Goal: Task Accomplishment & Management: Complete application form

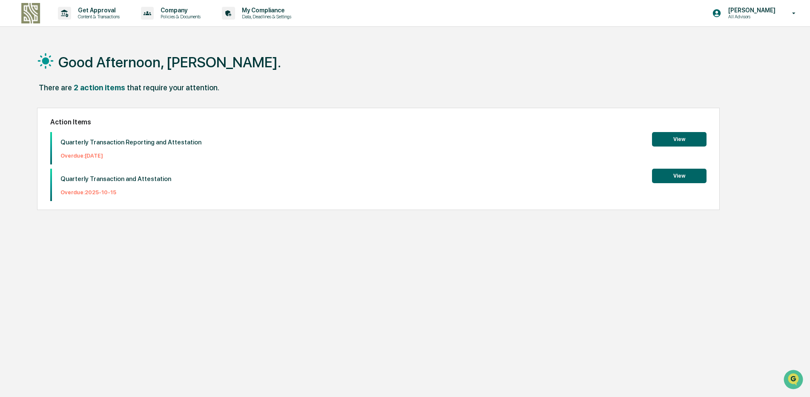
click at [685, 180] on button "View" at bounding box center [679, 176] width 55 height 14
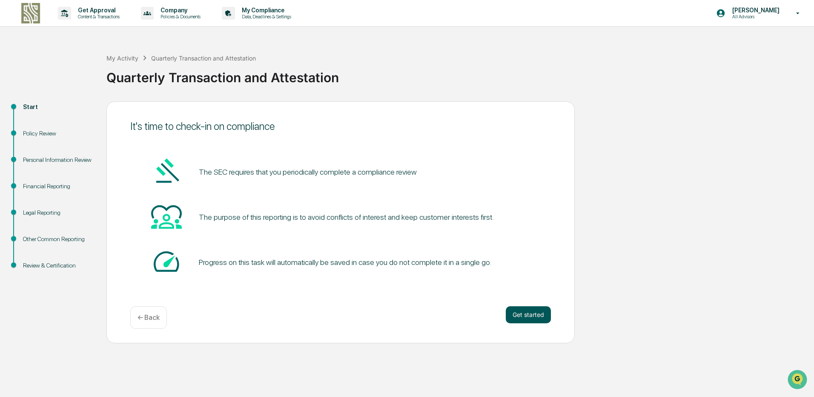
click at [516, 314] on button "Get started" at bounding box center [528, 314] width 45 height 17
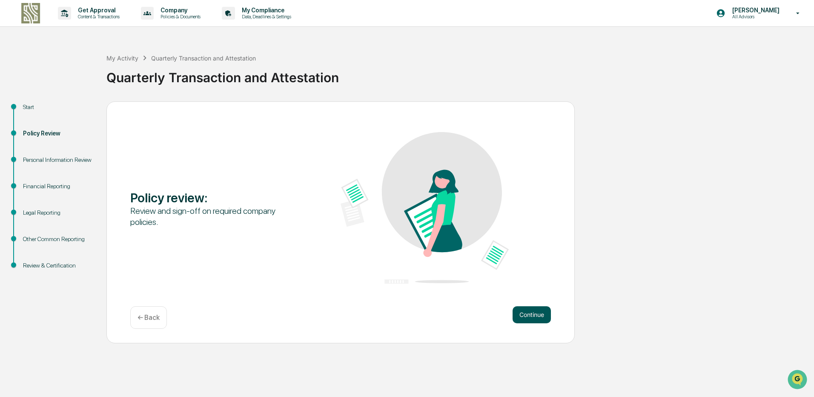
click at [521, 313] on button "Continue" at bounding box center [532, 314] width 38 height 17
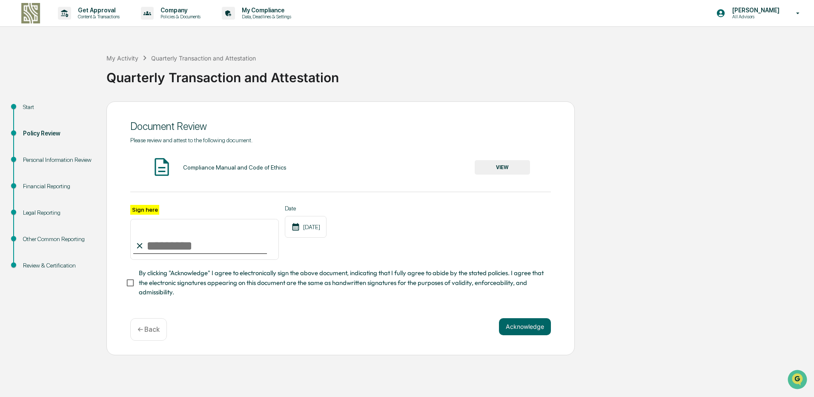
click at [173, 246] on input "Sign here" at bounding box center [204, 239] width 149 height 41
type input "**********"
click at [489, 172] on button "VIEW" at bounding box center [502, 167] width 55 height 14
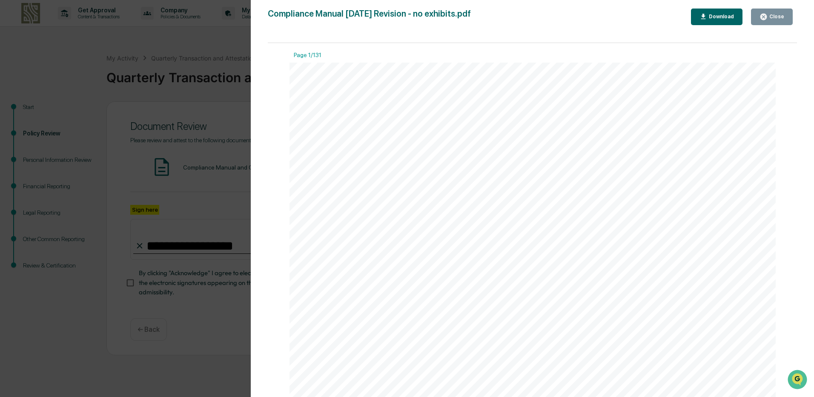
scroll to position [639, 0]
click at [787, 10] on button "Close" at bounding box center [772, 17] width 42 height 17
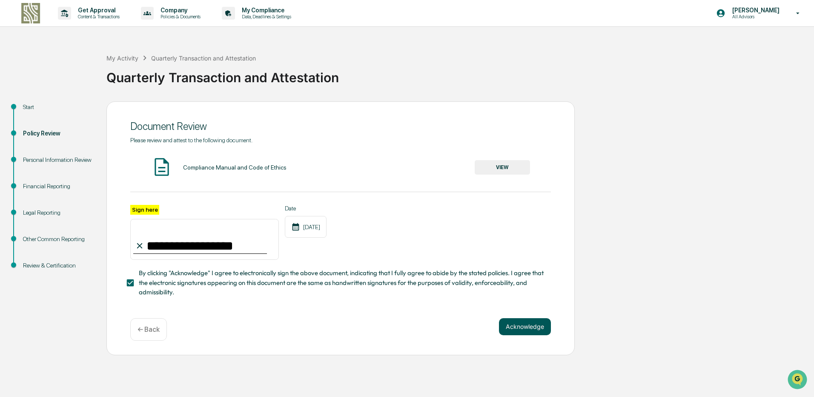
click at [527, 328] on button "Acknowledge" at bounding box center [525, 326] width 52 height 17
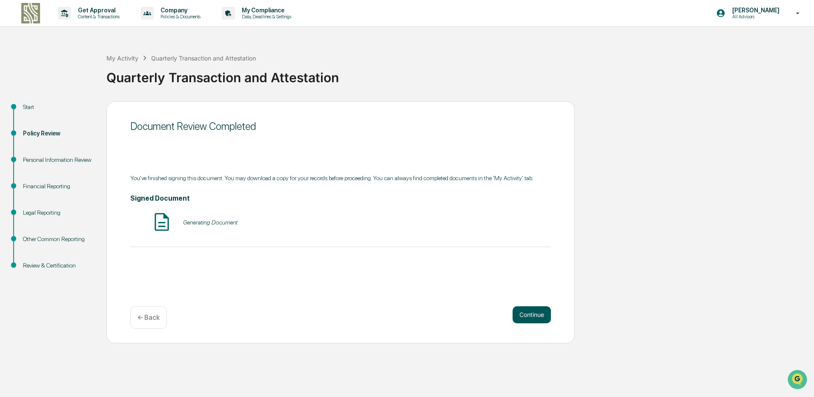
click at [534, 321] on button "Continue" at bounding box center [532, 314] width 38 height 17
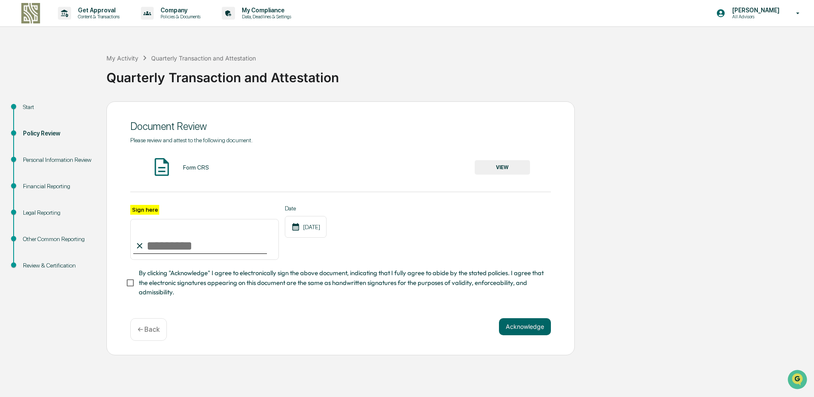
click at [503, 166] on button "VIEW" at bounding box center [502, 167] width 55 height 14
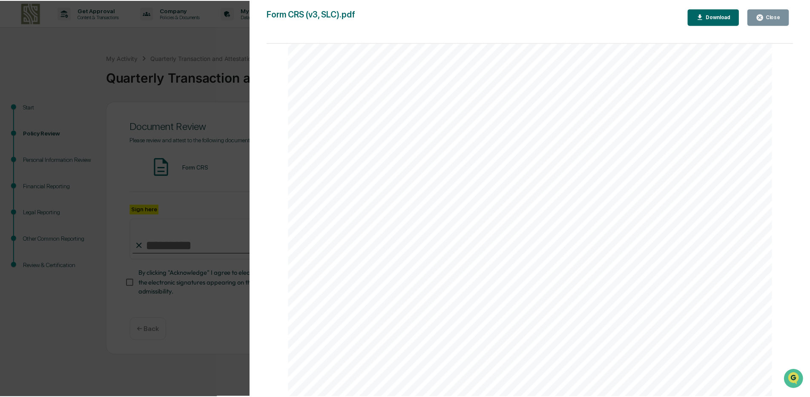
scroll to position [256, 0]
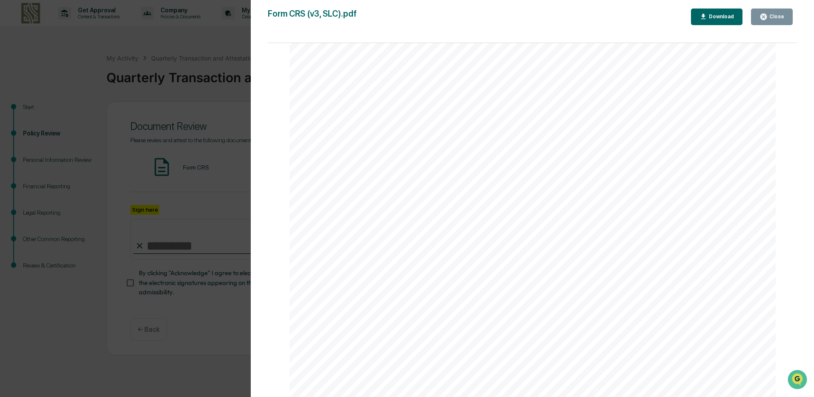
click at [779, 20] on div "Close" at bounding box center [772, 17] width 25 height 8
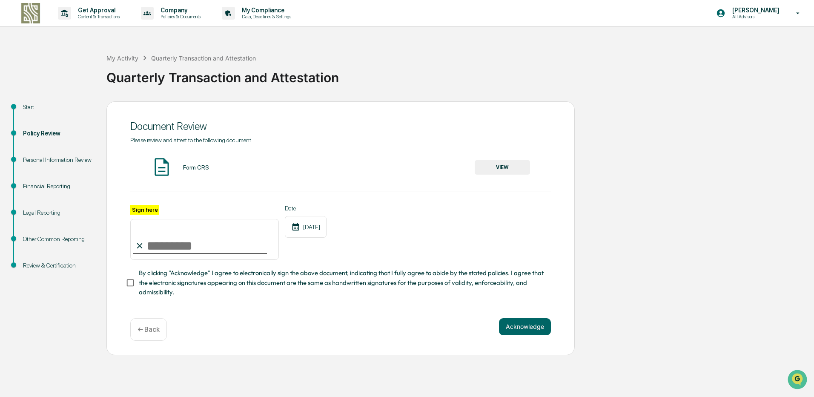
click at [178, 241] on input "Sign here" at bounding box center [204, 239] width 149 height 41
type input "**********"
click at [505, 333] on button "Acknowledge" at bounding box center [525, 326] width 52 height 17
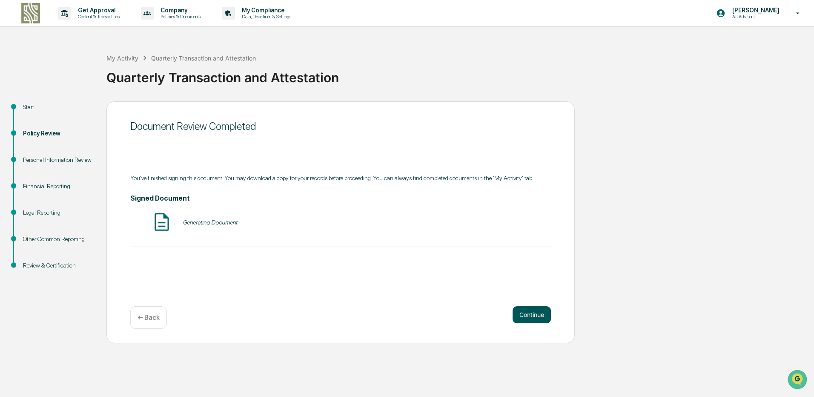
click at [534, 320] on button "Continue" at bounding box center [532, 314] width 38 height 17
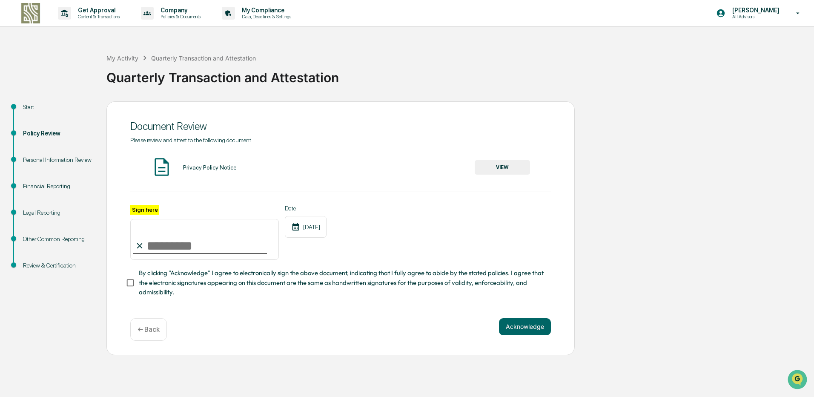
click at [521, 170] on button "VIEW" at bounding box center [502, 167] width 55 height 14
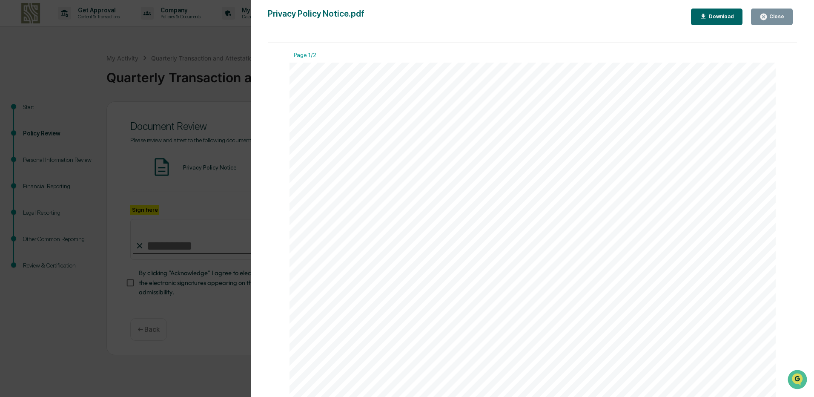
click at [789, 21] on button "Close" at bounding box center [772, 17] width 42 height 17
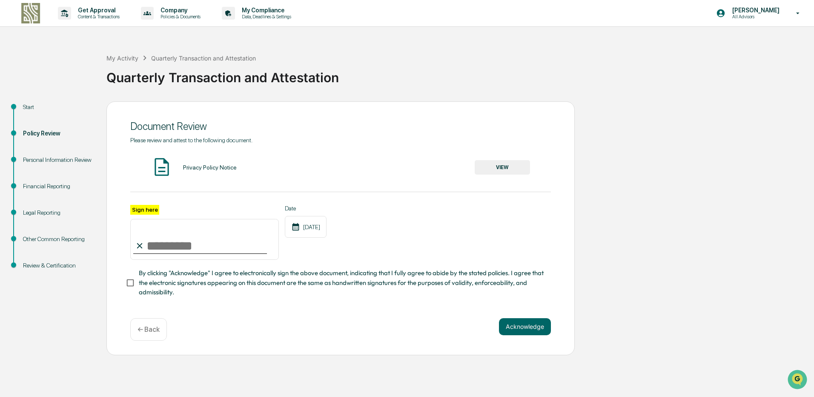
click at [180, 244] on input "Sign here" at bounding box center [204, 239] width 149 height 41
type input "**********"
click at [524, 330] on button "Acknowledge" at bounding box center [525, 326] width 52 height 17
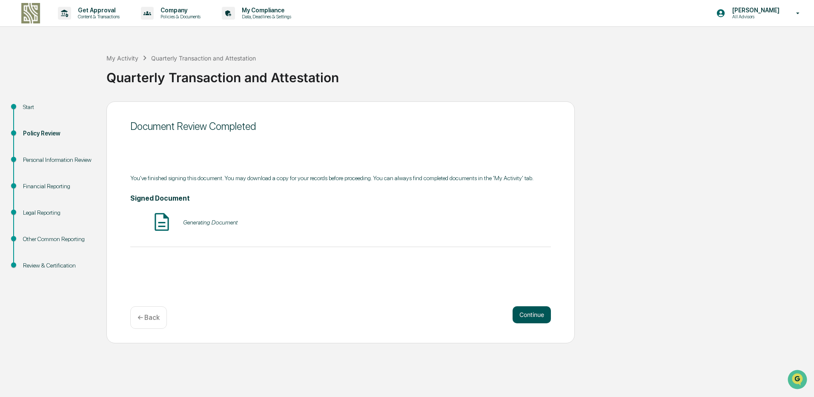
click at [535, 310] on button "Continue" at bounding box center [532, 314] width 38 height 17
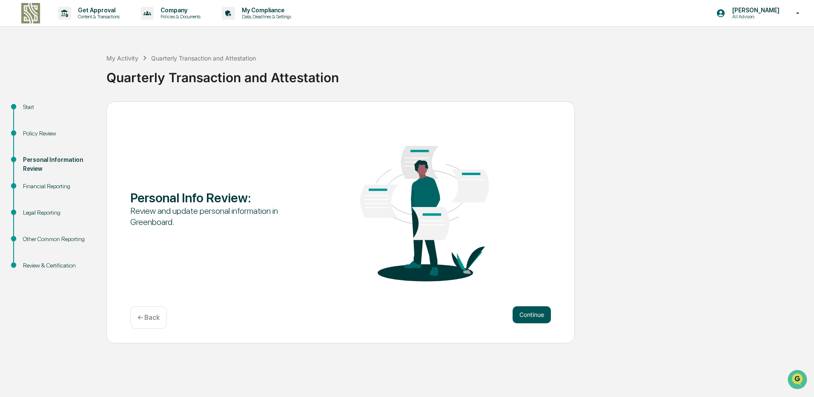
click at [532, 315] on button "Continue" at bounding box center [532, 314] width 38 height 17
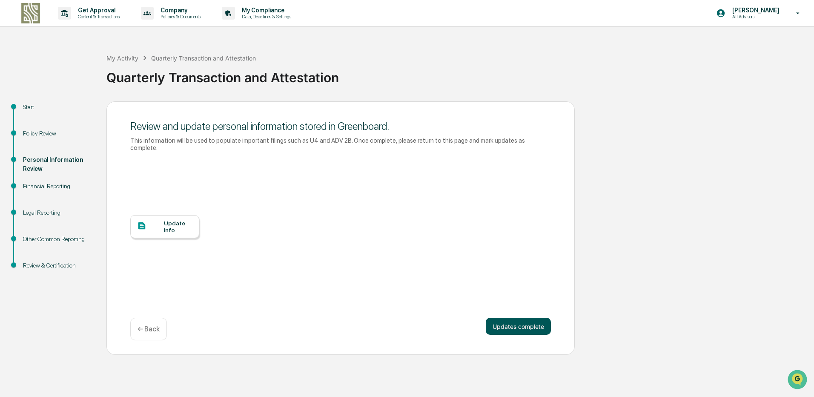
click at [509, 323] on button "Updates complete" at bounding box center [518, 326] width 65 height 17
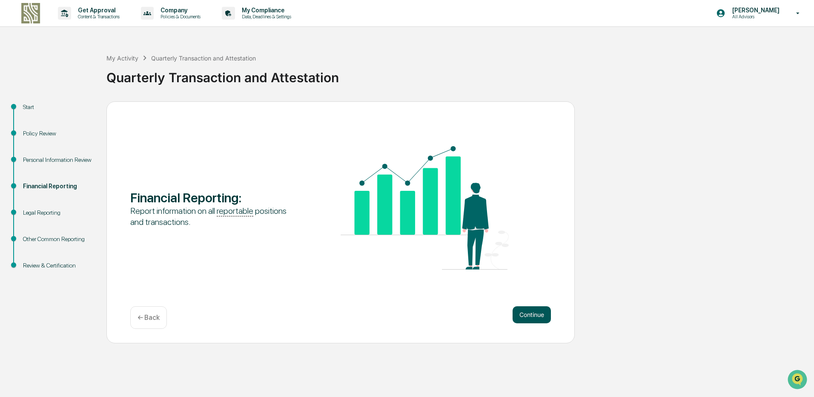
click at [540, 316] on button "Continue" at bounding box center [532, 314] width 38 height 17
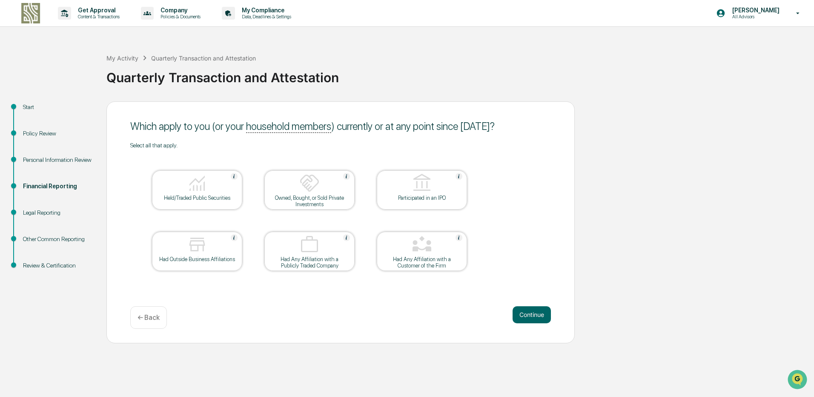
click at [218, 195] on div "Held/Traded Public Securities" at bounding box center [197, 198] width 77 height 6
click at [529, 314] on button "Continue" at bounding box center [532, 314] width 38 height 17
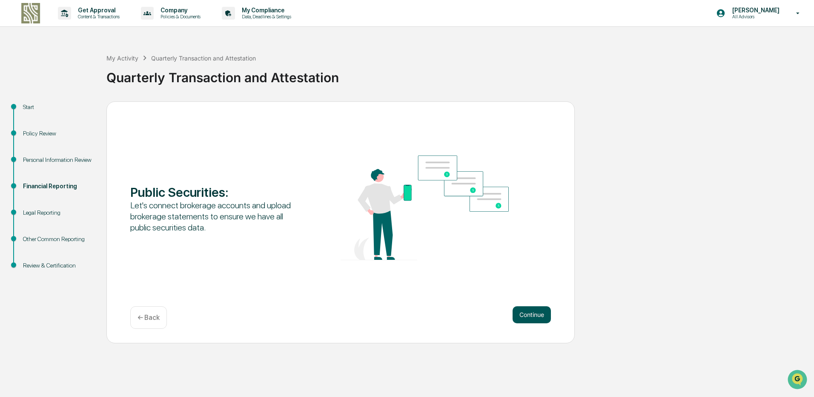
click at [529, 314] on button "Continue" at bounding box center [532, 314] width 38 height 17
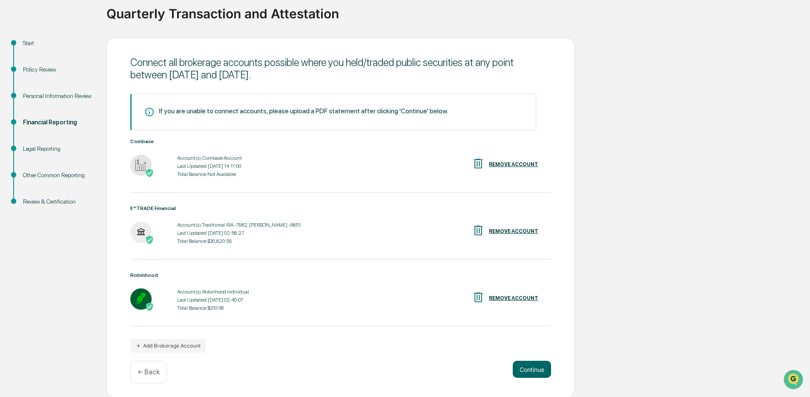
scroll to position [65, 0]
click at [180, 342] on button "Add Brokerage Account" at bounding box center [167, 345] width 75 height 14
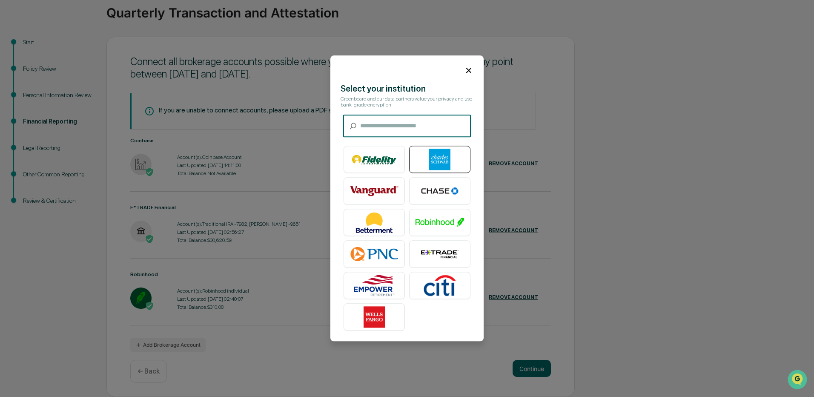
click at [438, 161] on img at bounding box center [440, 159] width 49 height 21
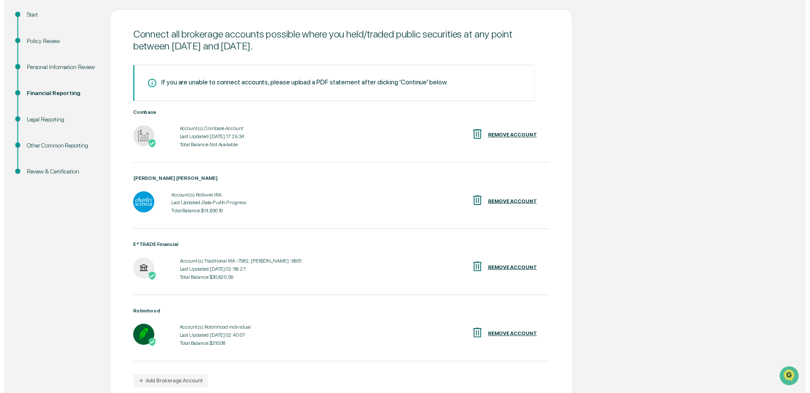
scroll to position [132, 0]
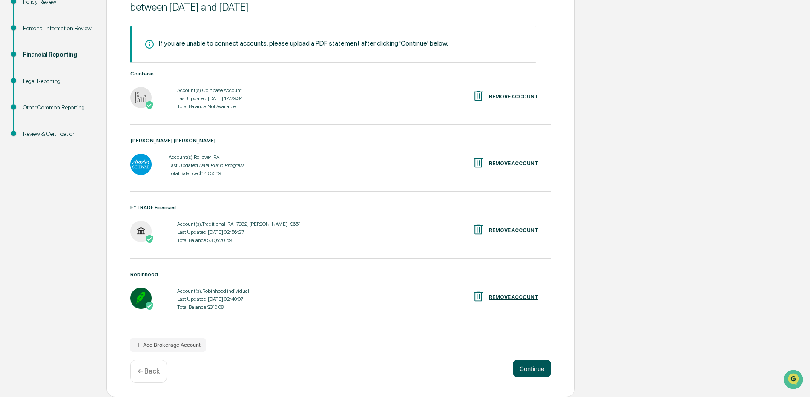
click at [535, 367] on button "Continue" at bounding box center [532, 368] width 38 height 17
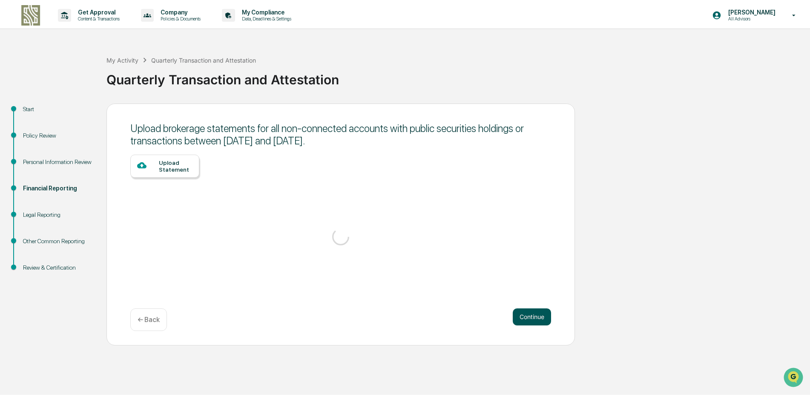
scroll to position [0, 0]
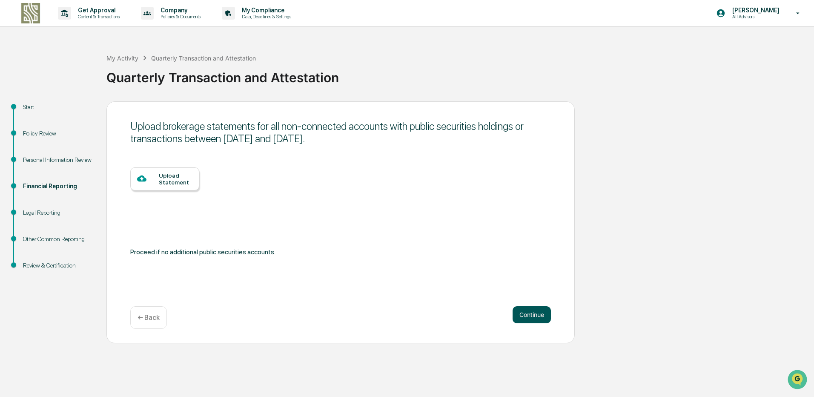
click at [531, 308] on button "Continue" at bounding box center [532, 314] width 38 height 17
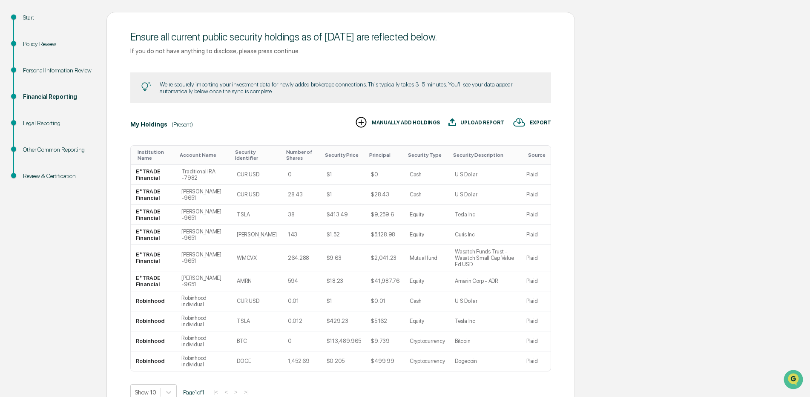
scroll to position [132, 0]
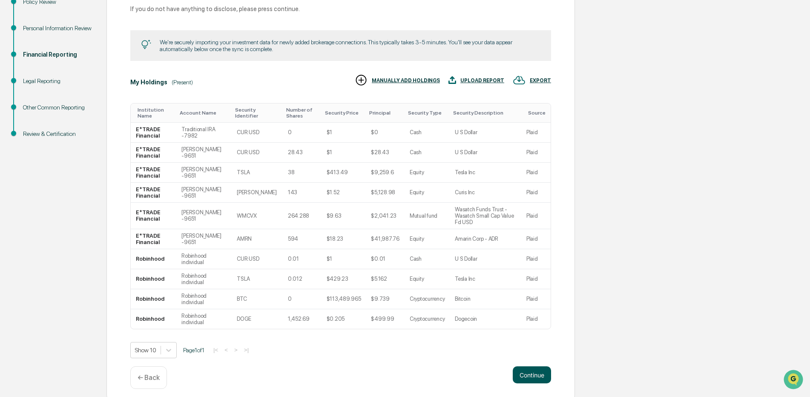
click at [543, 371] on button "Continue" at bounding box center [532, 374] width 38 height 17
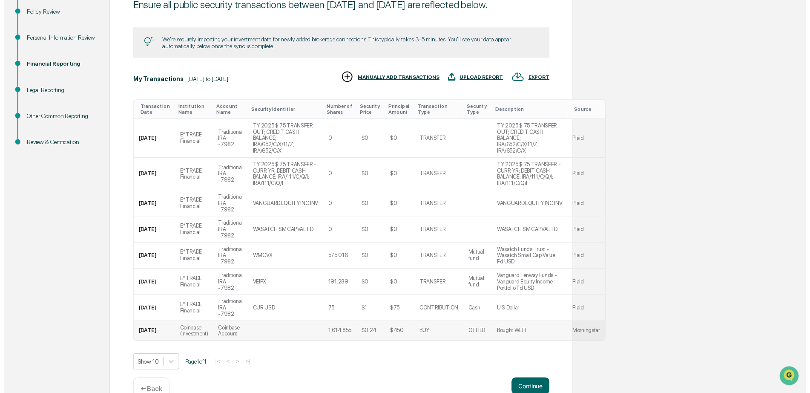
scroll to position [155, 0]
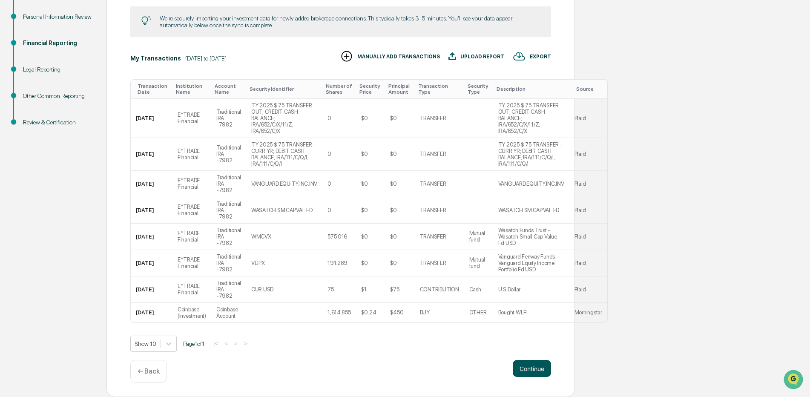
click at [539, 371] on button "Continue" at bounding box center [532, 368] width 38 height 17
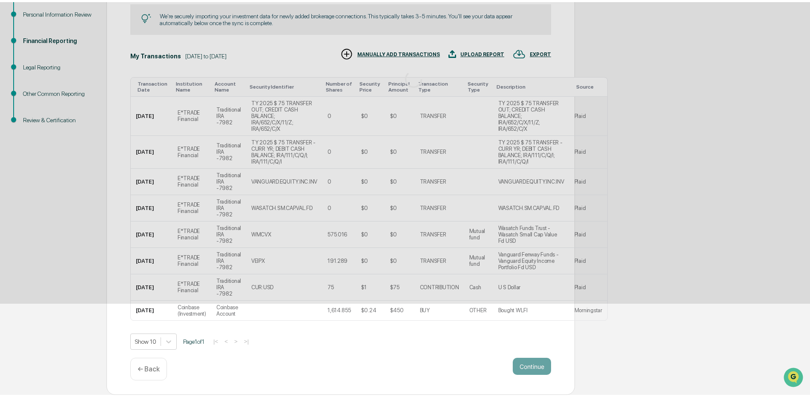
scroll to position [0, 0]
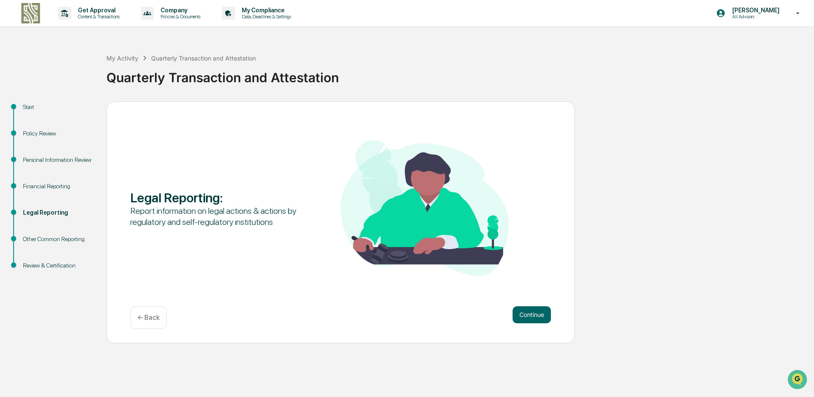
click at [152, 317] on p "← Back" at bounding box center [149, 317] width 22 height 8
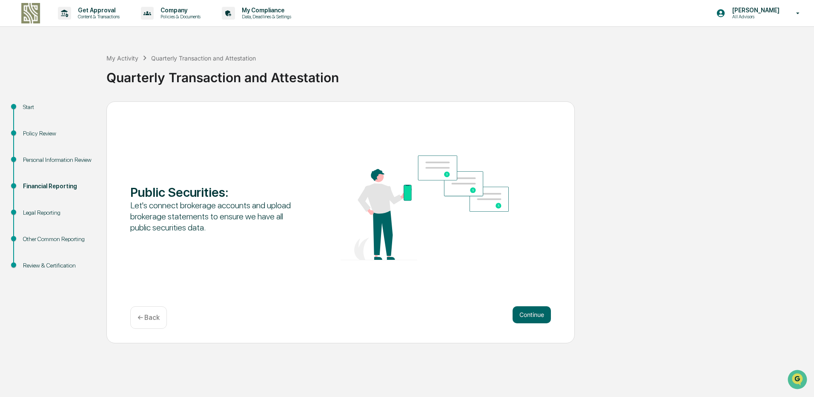
click at [154, 319] on p "← Back" at bounding box center [149, 317] width 22 height 8
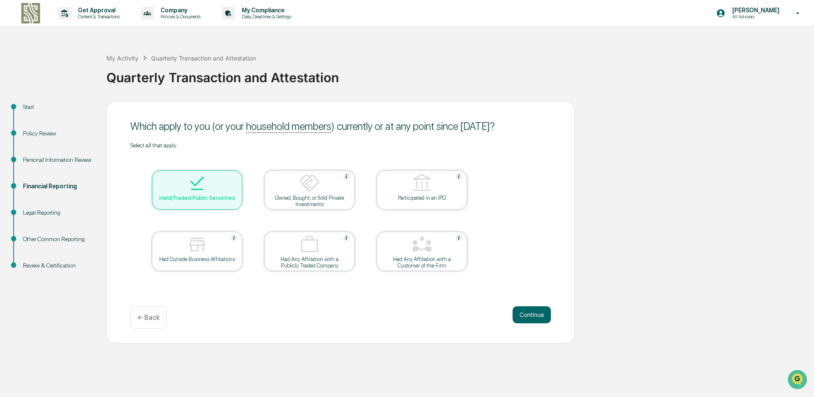
click at [312, 190] on img at bounding box center [309, 183] width 20 height 20
click at [520, 316] on button "Continue" at bounding box center [532, 314] width 38 height 17
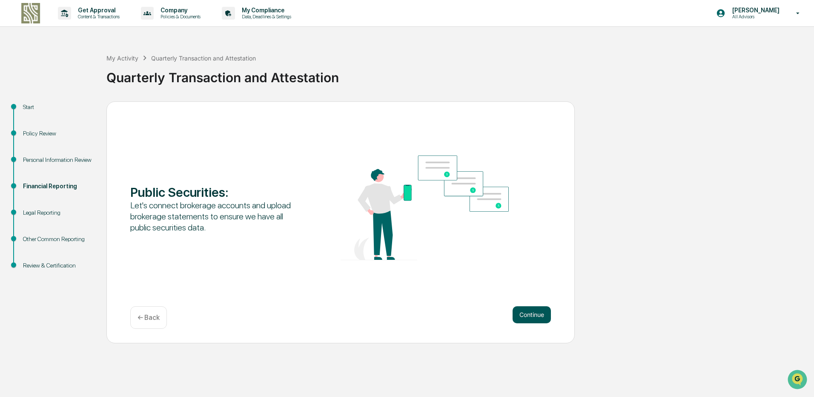
click at [537, 314] on button "Continue" at bounding box center [532, 314] width 38 height 17
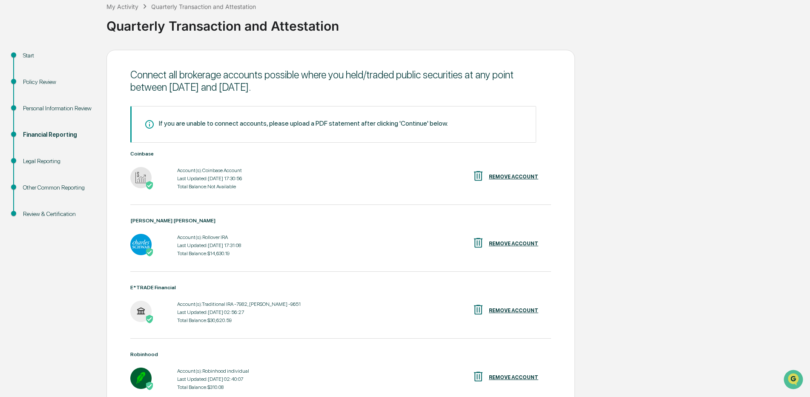
scroll to position [128, 0]
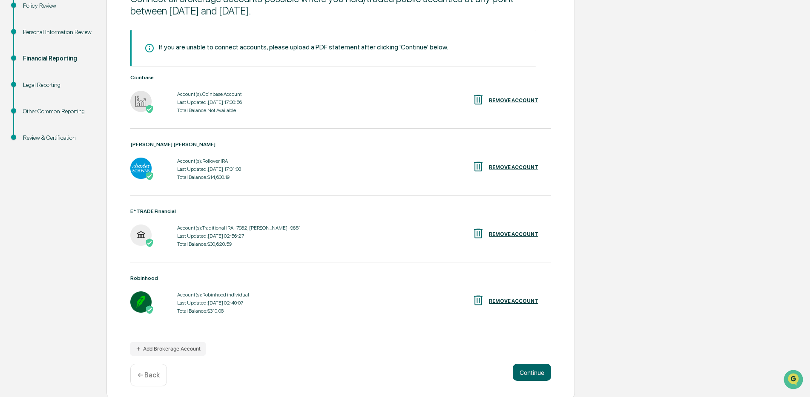
click at [236, 244] on div "Total Balance: $30,620.59" at bounding box center [239, 244] width 124 height 6
click at [198, 235] on div "Last Updated: [DATE] 02:56:27" at bounding box center [239, 236] width 124 height 6
click at [139, 228] on img at bounding box center [140, 234] width 21 height 21
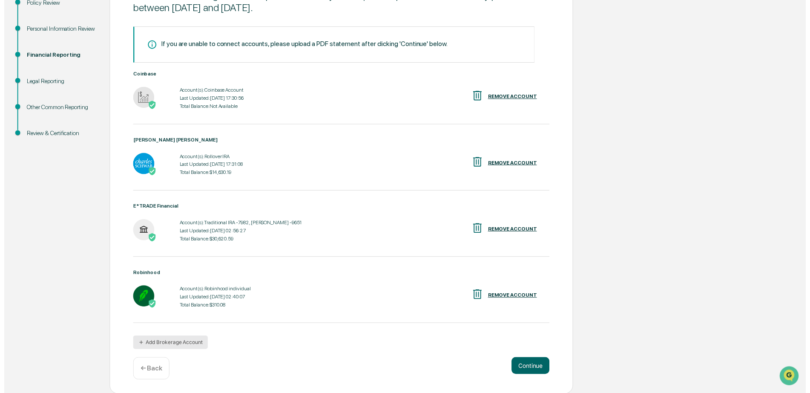
scroll to position [132, 0]
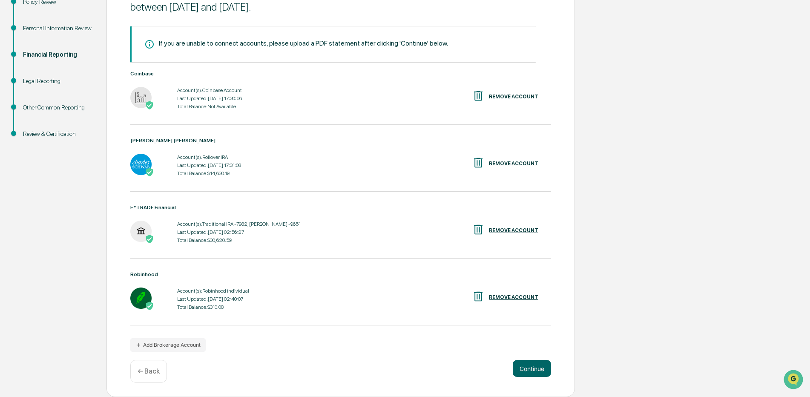
click at [150, 368] on p "← Back" at bounding box center [149, 371] width 22 height 8
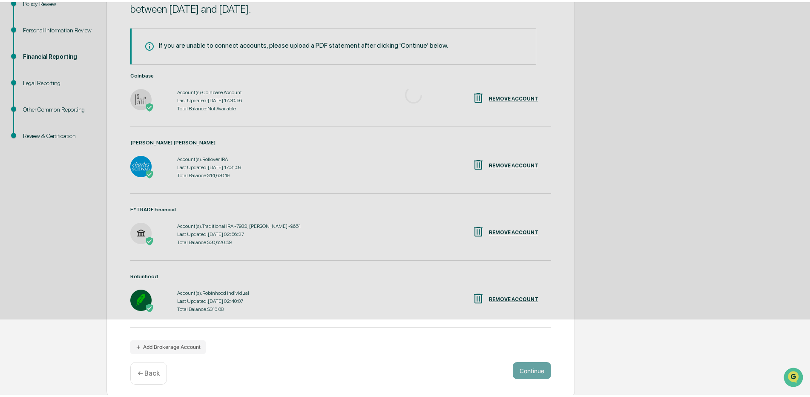
scroll to position [0, 0]
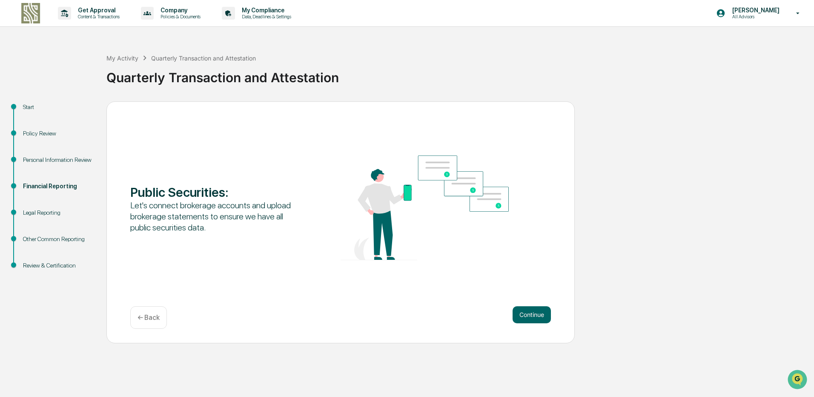
click at [158, 319] on p "← Back" at bounding box center [149, 317] width 22 height 8
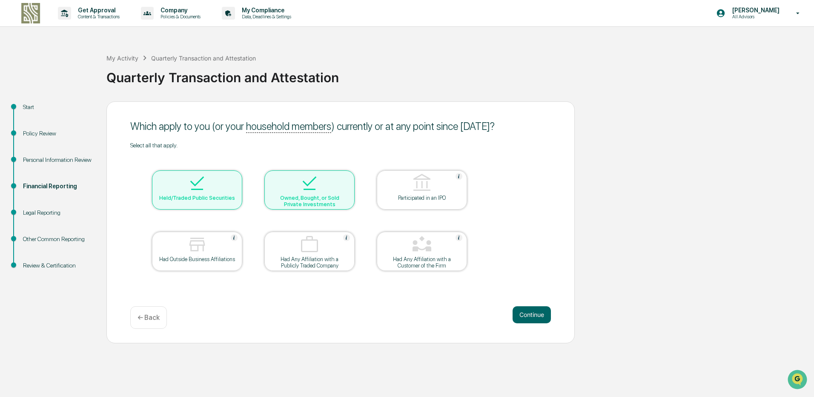
click at [314, 193] on img at bounding box center [309, 183] width 20 height 20
click at [530, 313] on button "Continue" at bounding box center [532, 314] width 38 height 17
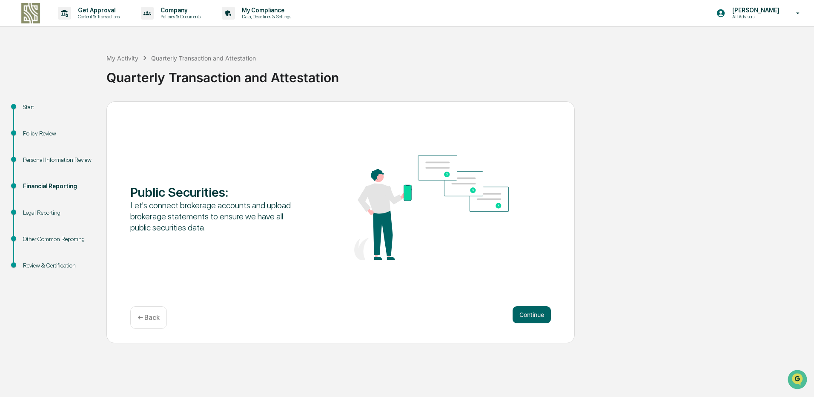
click at [535, 314] on button "Continue" at bounding box center [532, 314] width 38 height 17
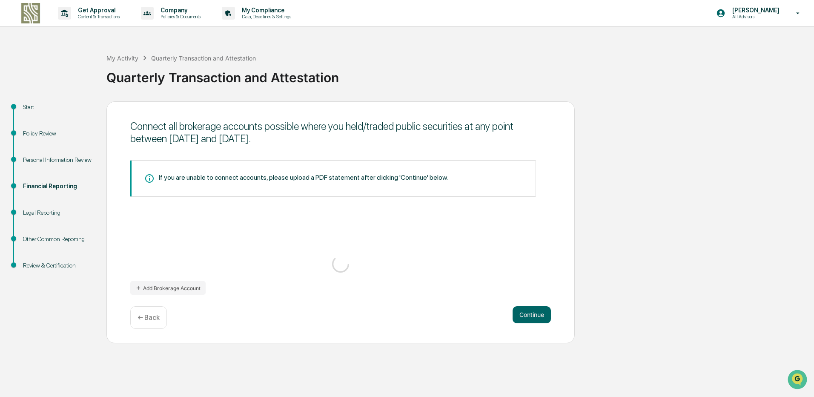
click at [535, 314] on button "Continue" at bounding box center [532, 314] width 38 height 17
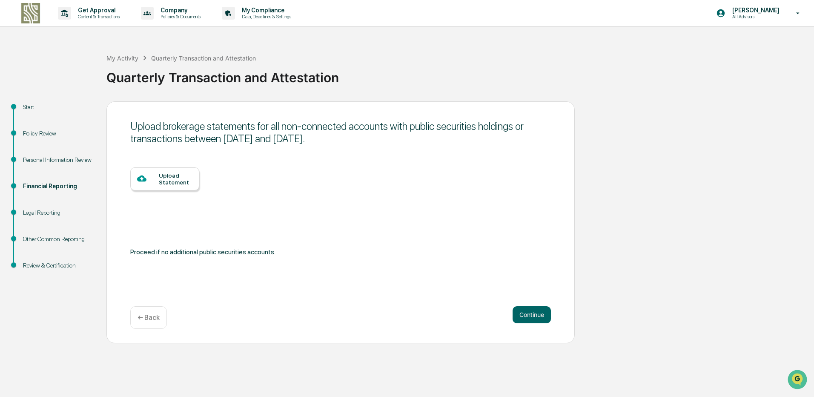
click at [535, 314] on button "Continue" at bounding box center [532, 314] width 38 height 17
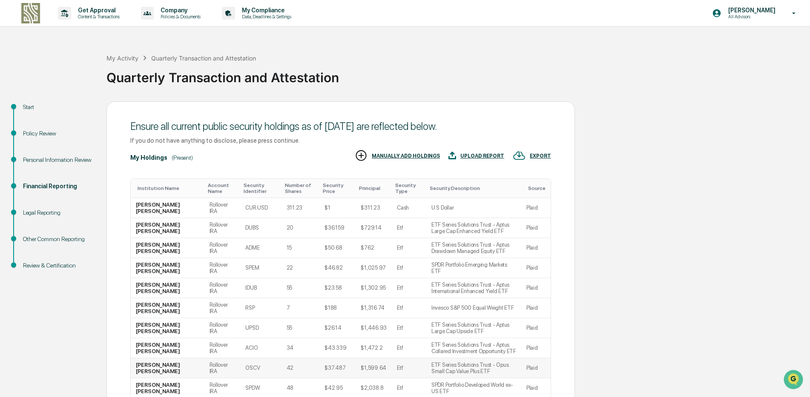
click at [536, 368] on td "Plaid" at bounding box center [535, 368] width 29 height 20
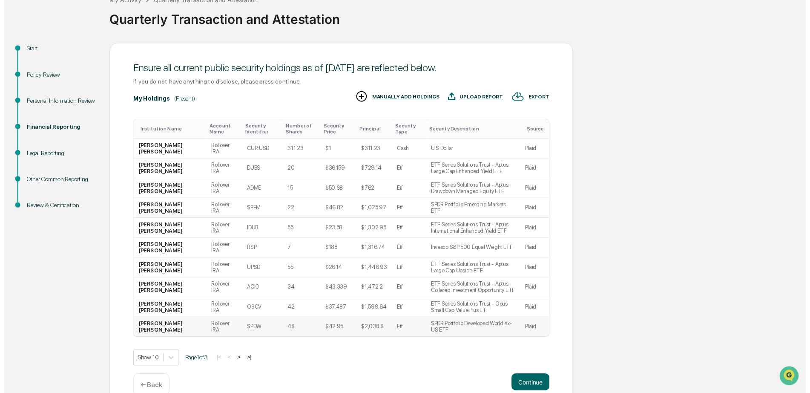
scroll to position [75, 0]
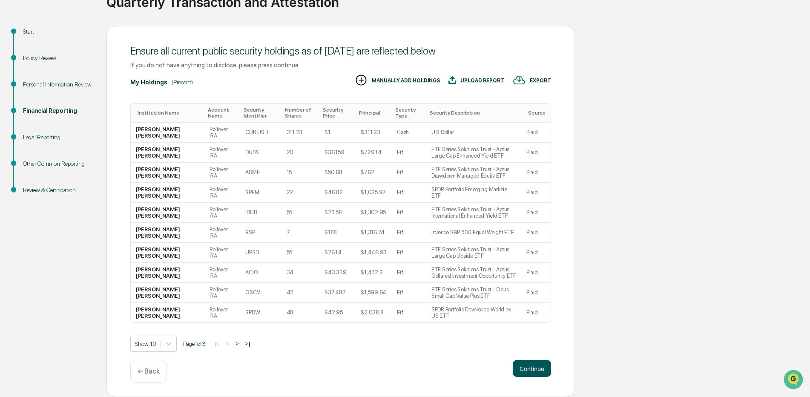
click at [535, 368] on button "Continue" at bounding box center [532, 368] width 38 height 17
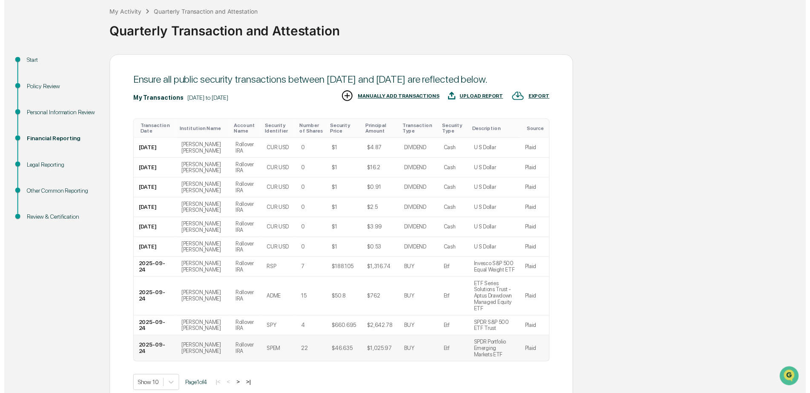
scroll to position [82, 0]
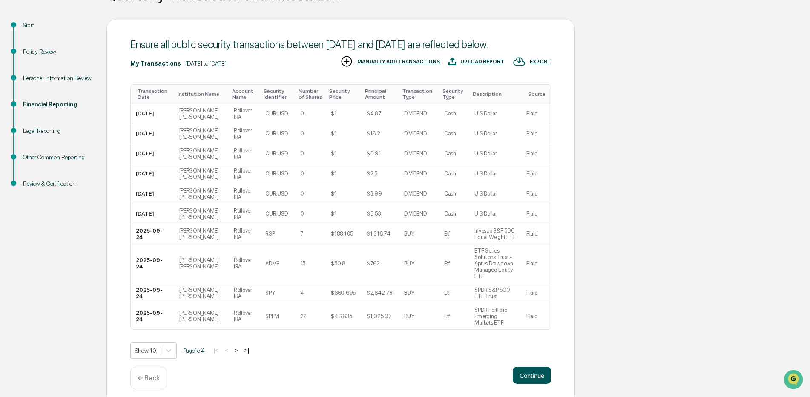
click at [533, 367] on button "Continue" at bounding box center [532, 375] width 38 height 17
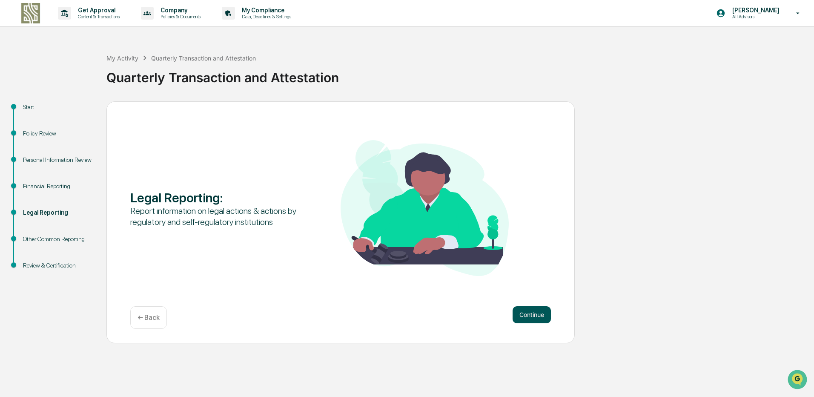
click at [526, 316] on button "Continue" at bounding box center [532, 314] width 38 height 17
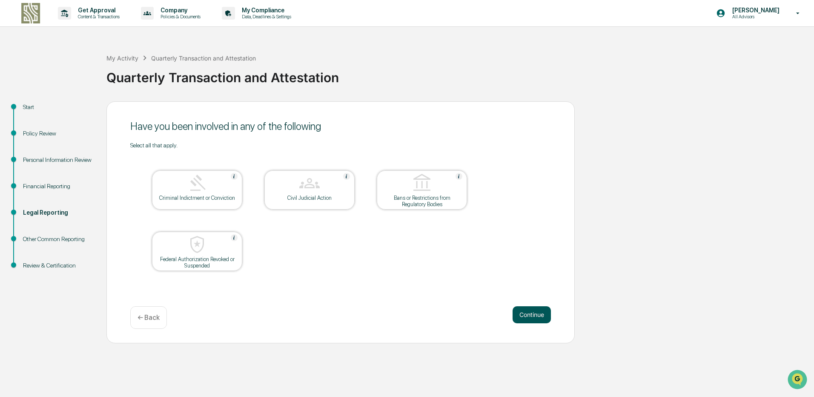
click at [536, 322] on button "Continue" at bounding box center [532, 314] width 38 height 17
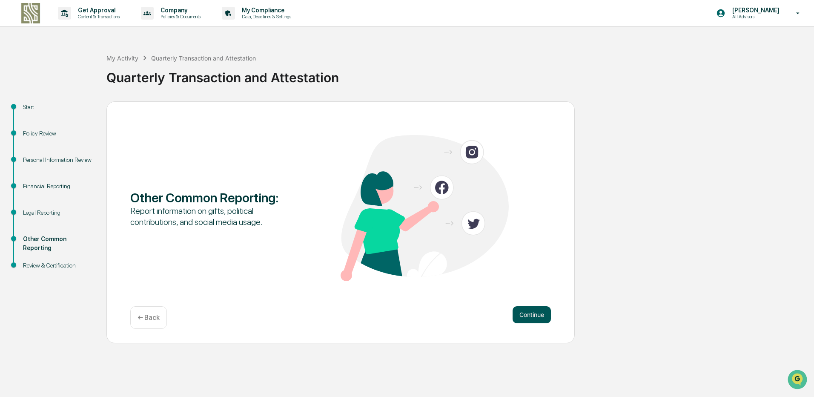
click at [535, 310] on button "Continue" at bounding box center [532, 314] width 38 height 17
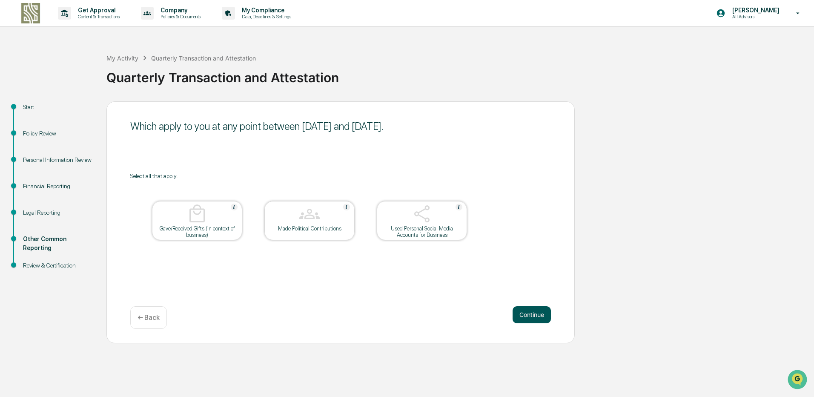
click at [534, 316] on button "Continue" at bounding box center [532, 314] width 38 height 17
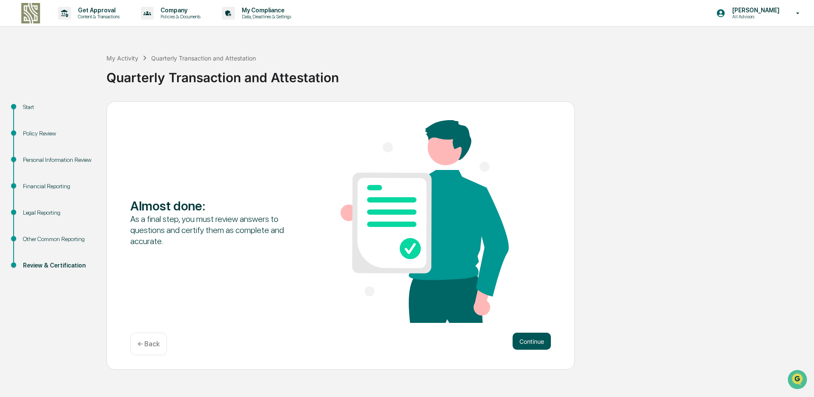
click at [526, 337] on button "Continue" at bounding box center [532, 341] width 38 height 17
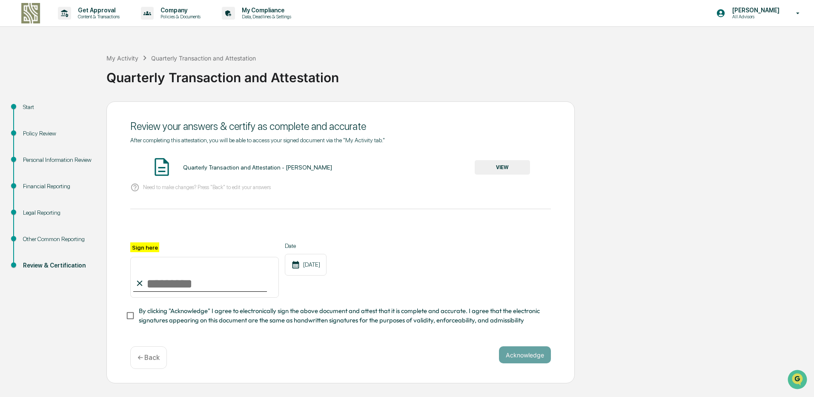
click at [511, 171] on button "VIEW" at bounding box center [502, 167] width 55 height 14
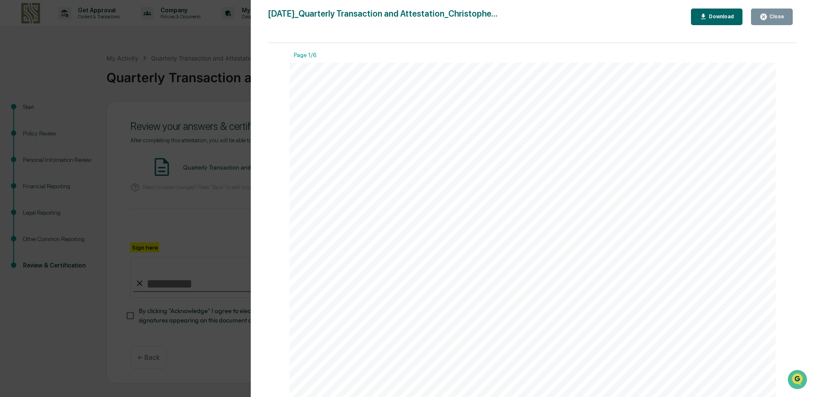
click at [774, 13] on div "Close" at bounding box center [772, 17] width 25 height 8
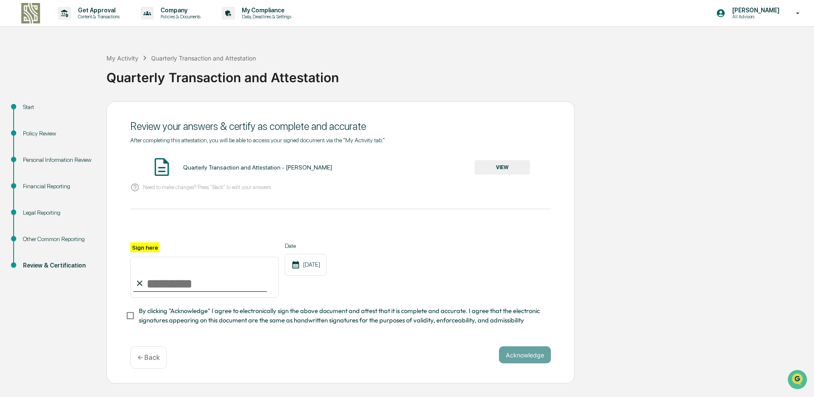
click at [204, 285] on input "Sign here" at bounding box center [204, 277] width 149 height 41
type input "**********"
click at [536, 359] on button "Acknowledge" at bounding box center [525, 354] width 52 height 17
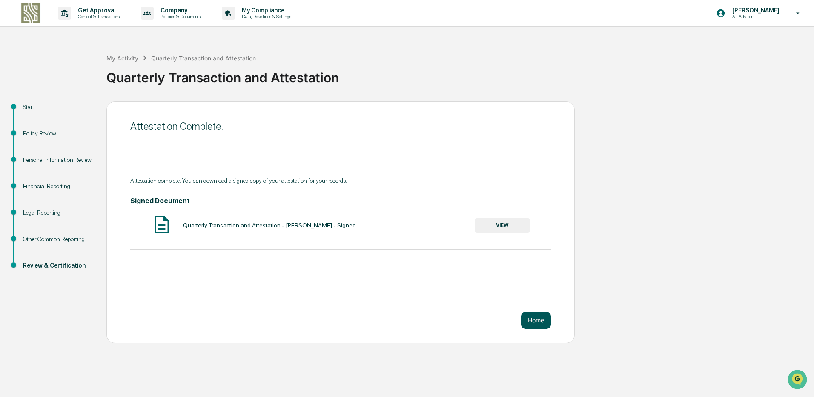
click at [538, 318] on button "Home" at bounding box center [536, 320] width 30 height 17
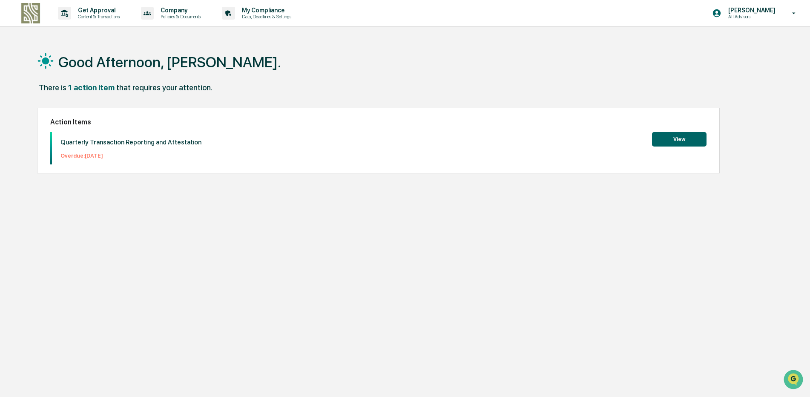
click at [676, 139] on button "View" at bounding box center [679, 139] width 55 height 14
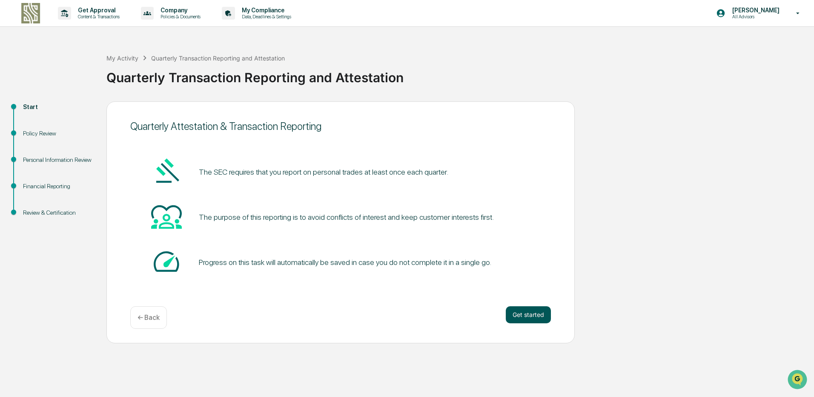
click at [527, 318] on button "Get started" at bounding box center [528, 314] width 45 height 17
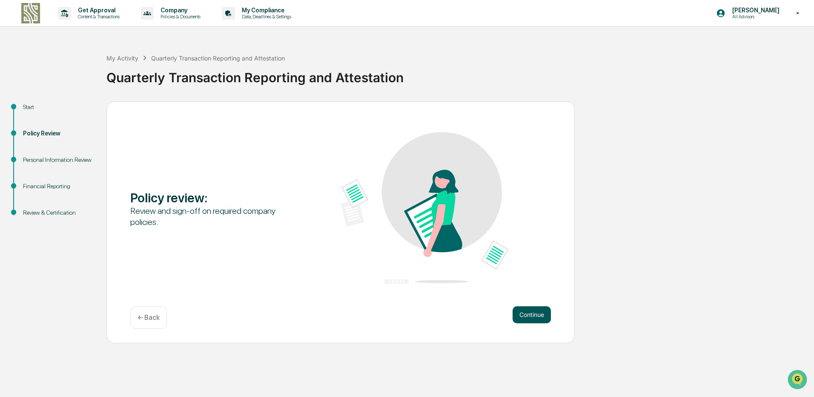
click at [529, 315] on button "Continue" at bounding box center [532, 314] width 38 height 17
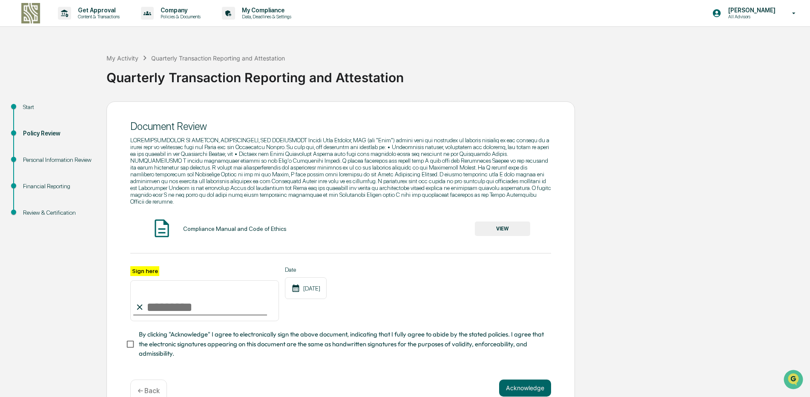
click at [500, 221] on button "VIEW" at bounding box center [502, 228] width 55 height 14
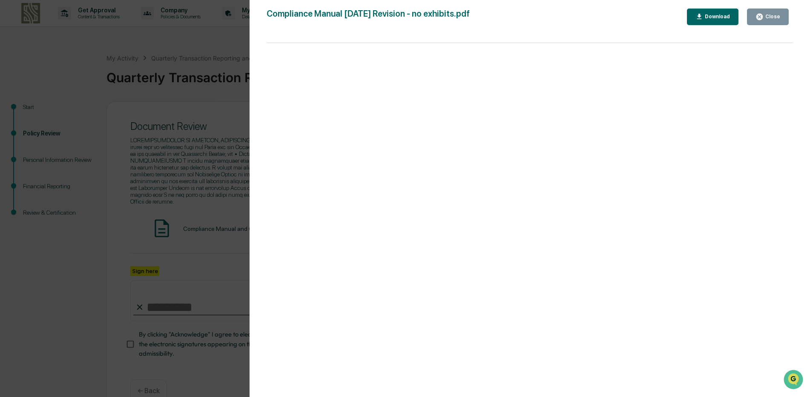
click at [768, 14] on div "Close" at bounding box center [772, 17] width 17 height 6
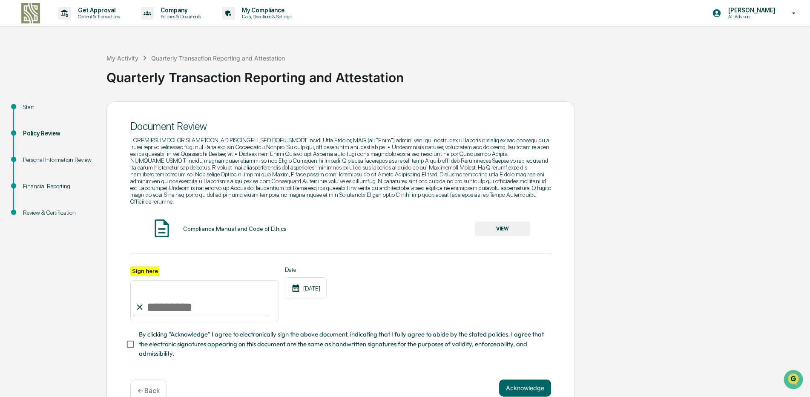
click at [223, 296] on input "Sign here" at bounding box center [204, 300] width 149 height 41
type input "**********"
click at [527, 386] on button "Acknowledge" at bounding box center [525, 388] width 52 height 17
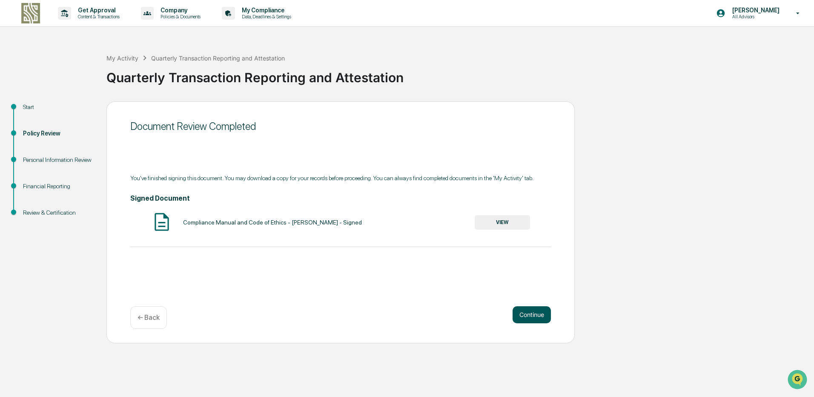
click at [539, 317] on button "Continue" at bounding box center [532, 314] width 38 height 17
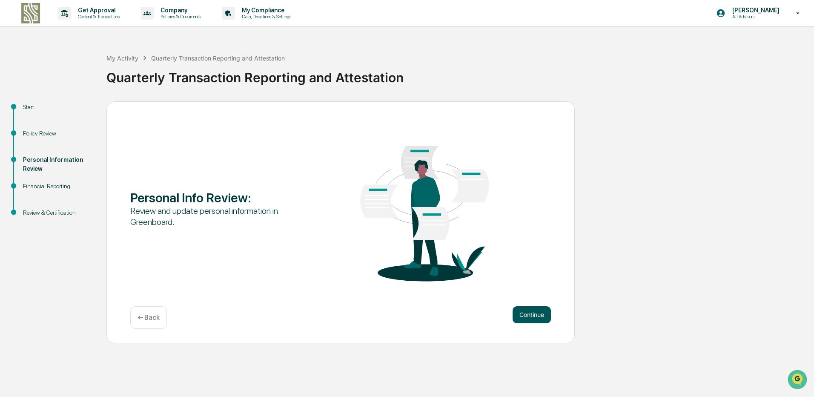
click at [531, 316] on button "Continue" at bounding box center [532, 314] width 38 height 17
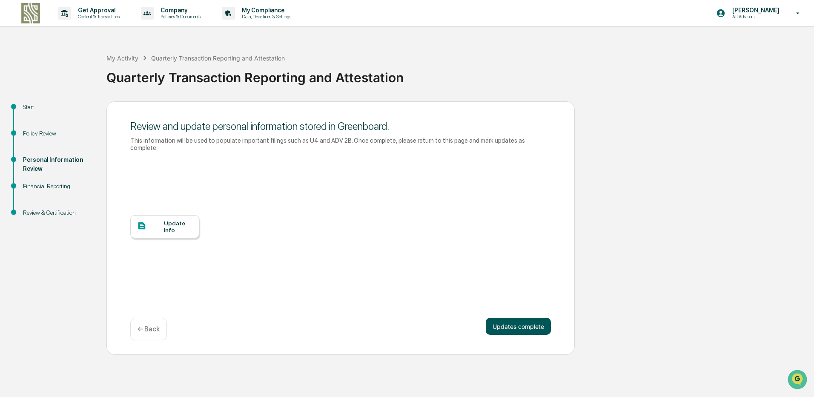
click at [527, 318] on button "Updates complete" at bounding box center [518, 326] width 65 height 17
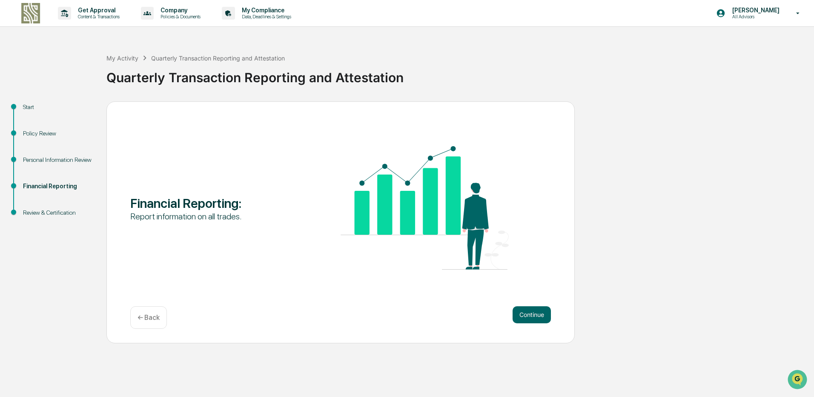
click at [527, 318] on button "Continue" at bounding box center [532, 314] width 38 height 17
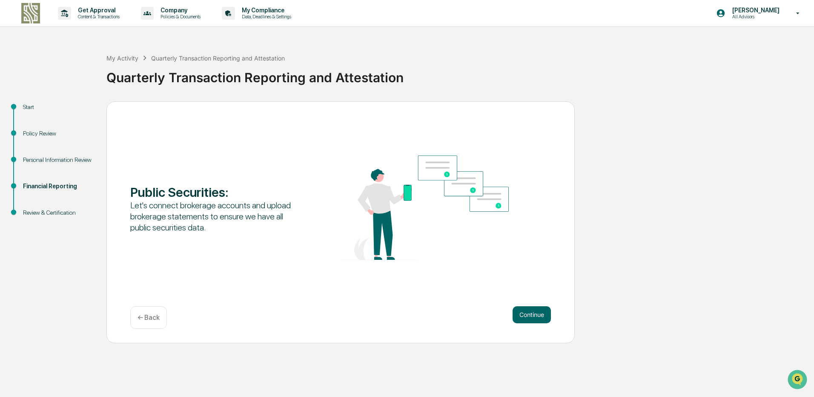
click at [527, 318] on button "Continue" at bounding box center [532, 314] width 38 height 17
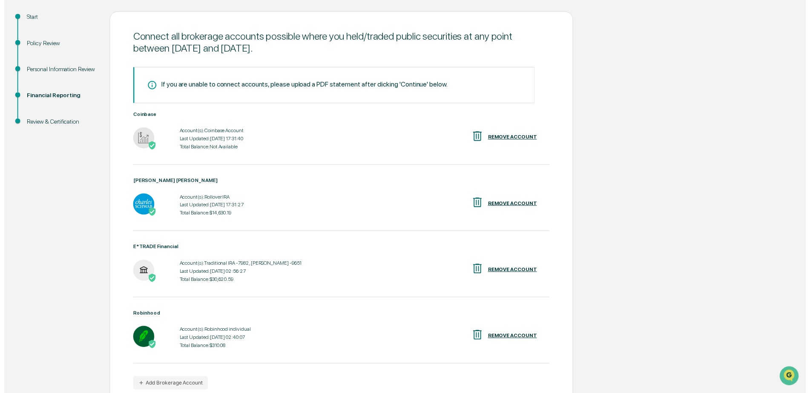
scroll to position [132, 0]
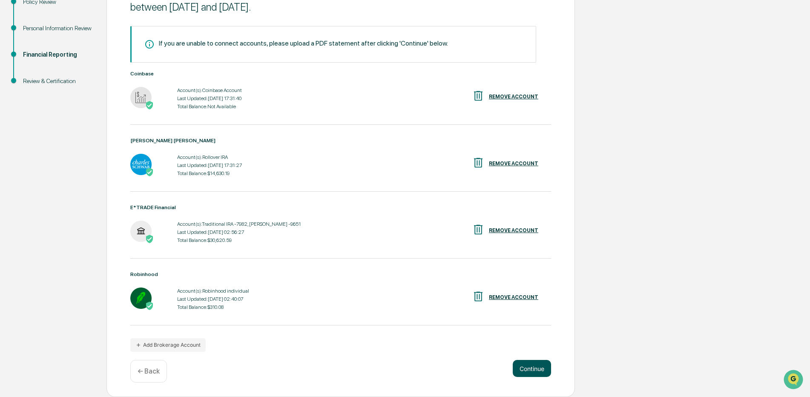
click at [535, 368] on button "Continue" at bounding box center [532, 368] width 38 height 17
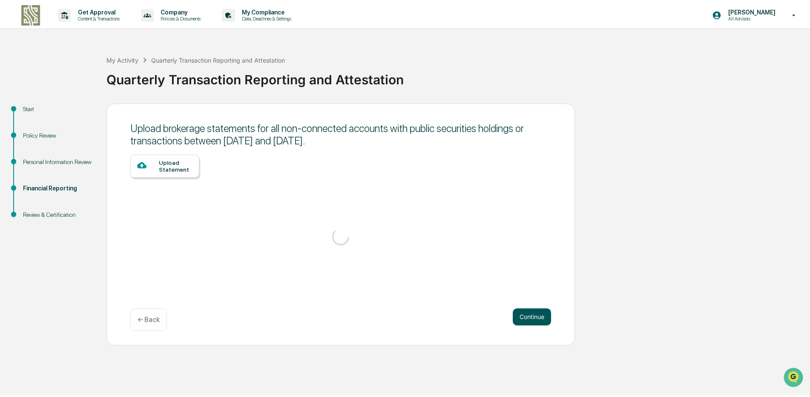
scroll to position [0, 0]
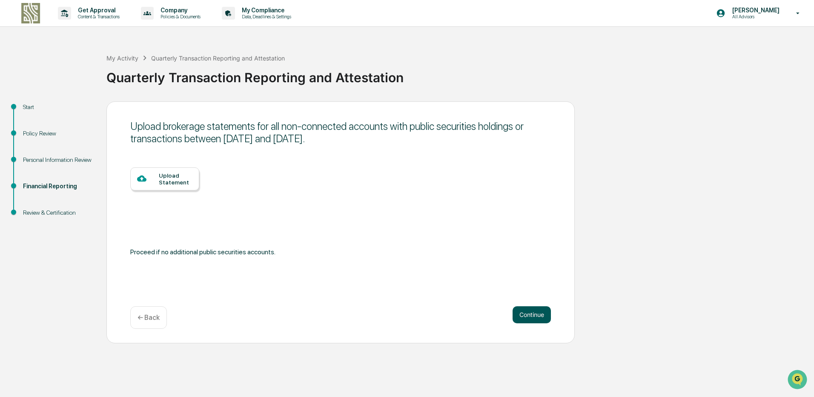
click at [539, 316] on button "Continue" at bounding box center [532, 314] width 38 height 17
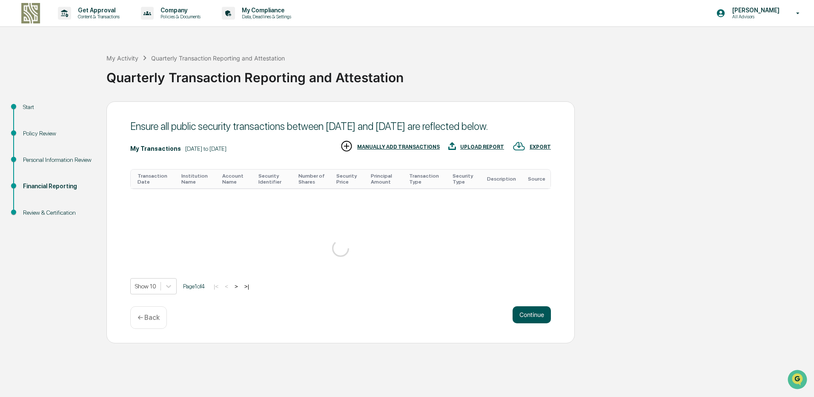
click at [531, 363] on div "Get Approval Content & Transactions Company Policies & Documents My Compliance …" at bounding box center [407, 198] width 814 height 397
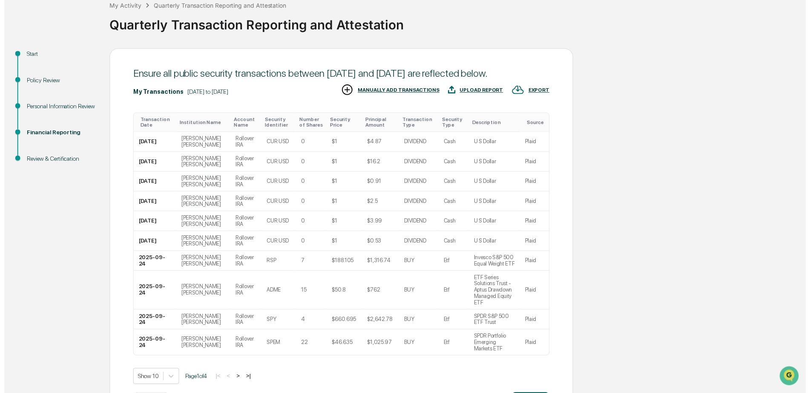
scroll to position [82, 0]
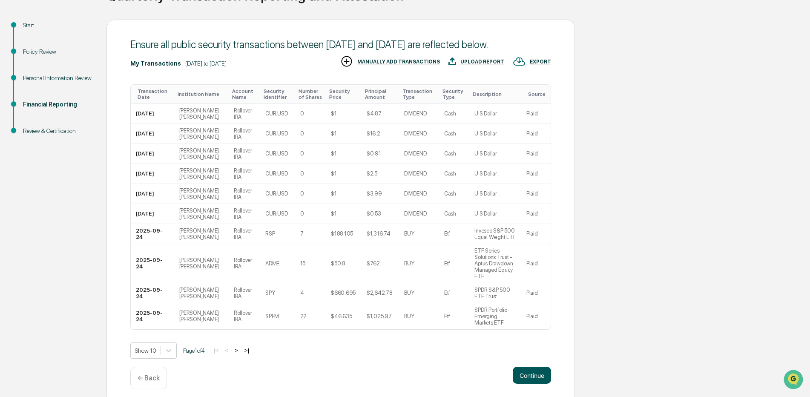
click at [538, 367] on button "Continue" at bounding box center [532, 375] width 38 height 17
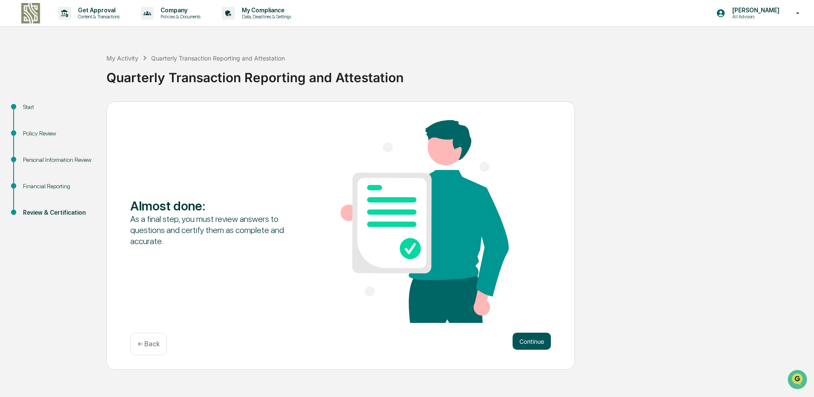
click at [535, 339] on button "Continue" at bounding box center [532, 341] width 38 height 17
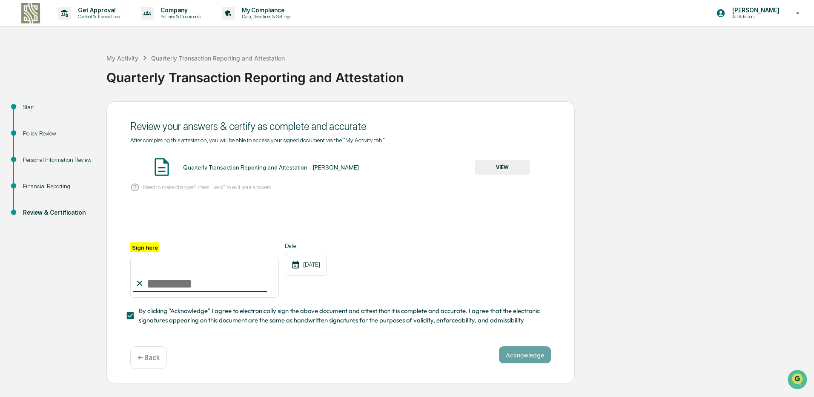
click at [176, 270] on input "Sign here" at bounding box center [204, 277] width 149 height 41
type input "**********"
click at [521, 358] on button "Acknowledge" at bounding box center [525, 354] width 52 height 17
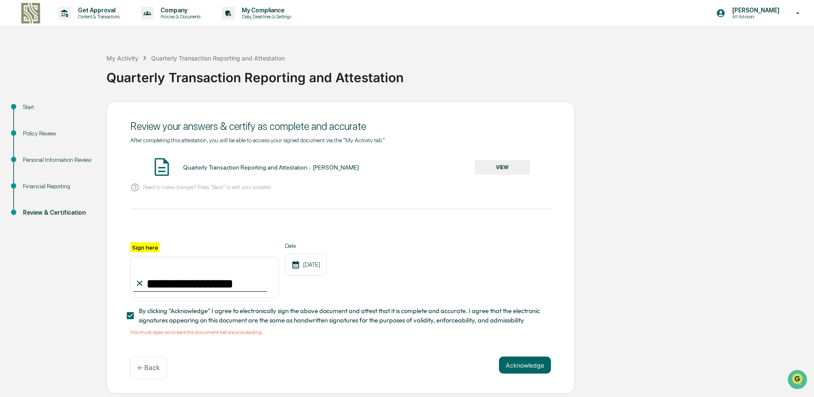
click at [488, 167] on button "VIEW" at bounding box center [502, 167] width 55 height 14
